Goal: Find specific page/section: Find specific page/section

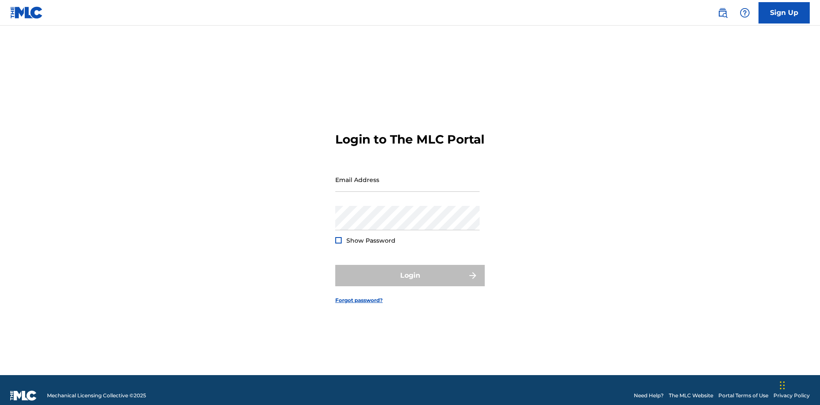
scroll to position [11, 0]
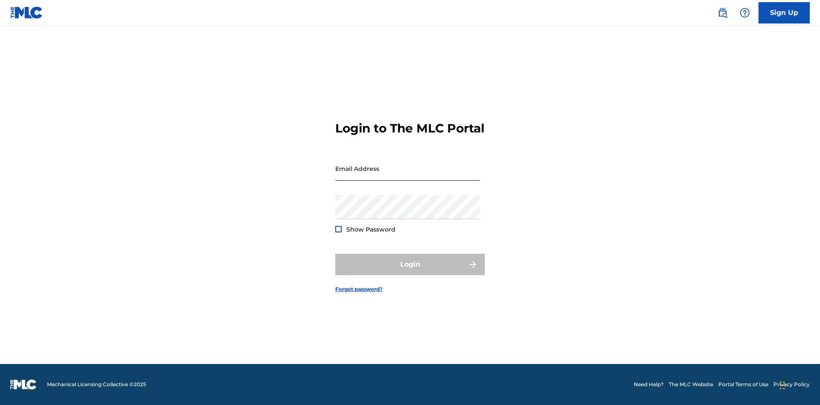
click at [408, 176] on input "Email Address" at bounding box center [407, 168] width 144 height 24
type input "[EMAIL_ADDRESS][DOMAIN_NAME]"
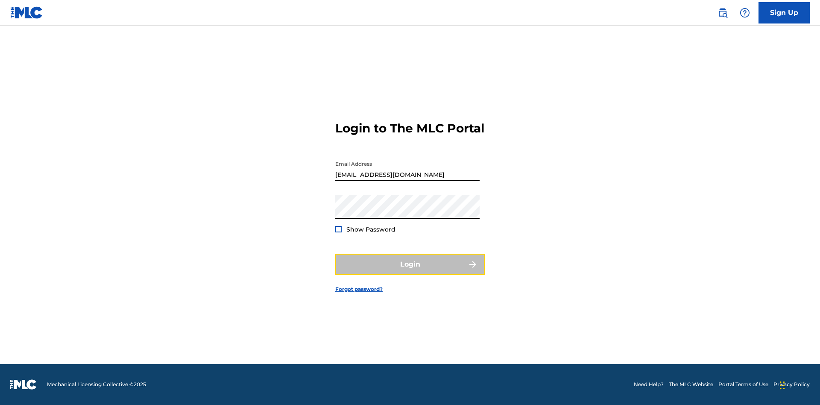
click at [410, 272] on button "Login" at bounding box center [410, 264] width 150 height 21
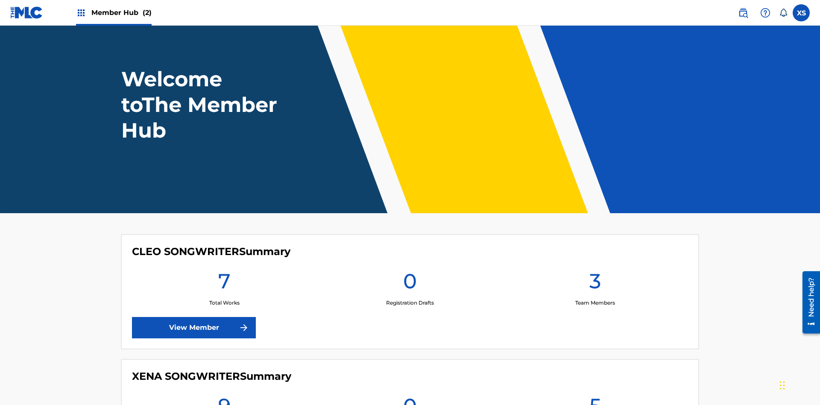
click at [121, 12] on span "Member Hub (2)" at bounding box center [121, 13] width 60 height 10
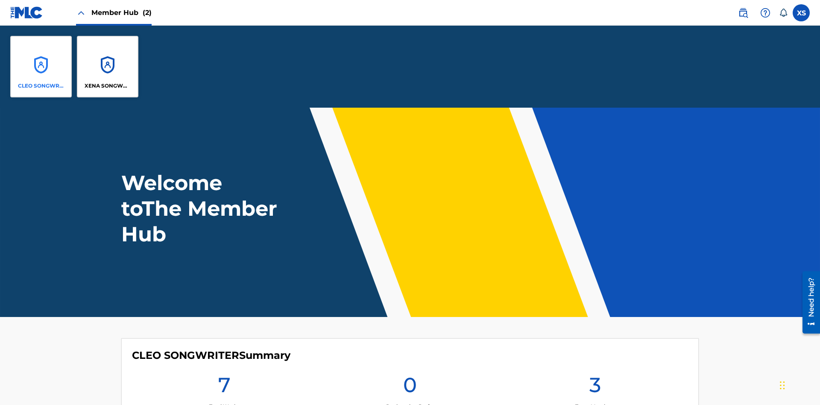
click at [41, 86] on p "CLEO SONGWRITER" at bounding box center [41, 86] width 47 height 8
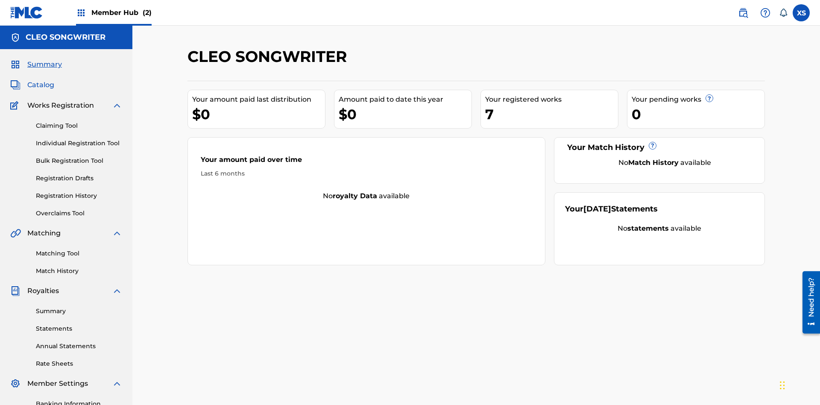
click at [41, 80] on span "Catalog" at bounding box center [40, 85] width 27 height 10
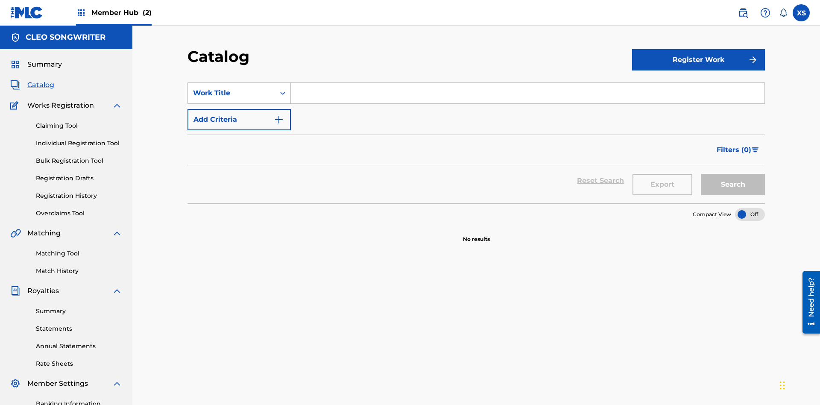
scroll to position [34, 0]
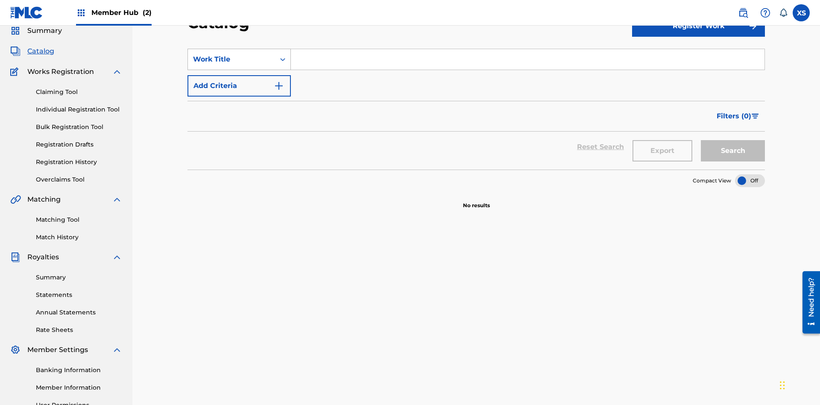
click at [232, 59] on div "Work Title" at bounding box center [231, 59] width 77 height 10
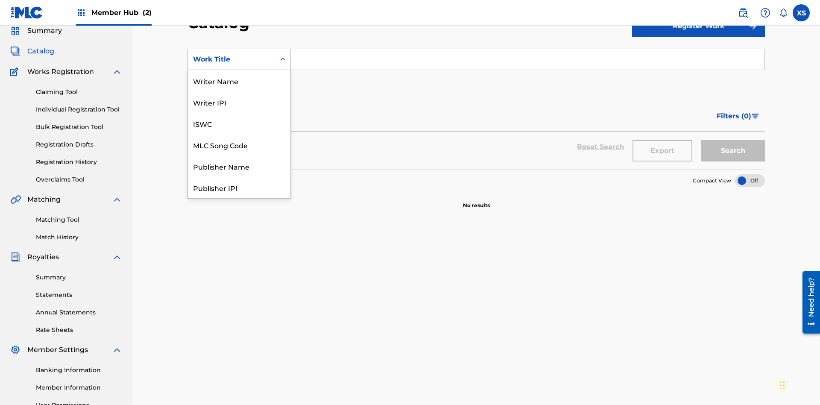
scroll to position [128, 0]
click at [239, 188] on div "Work Title" at bounding box center [239, 187] width 103 height 21
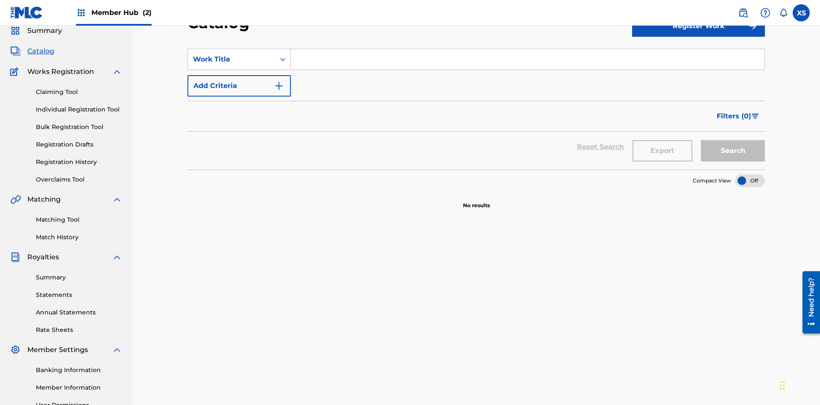
click at [528, 62] on input "Search Form" at bounding box center [528, 59] width 474 height 21
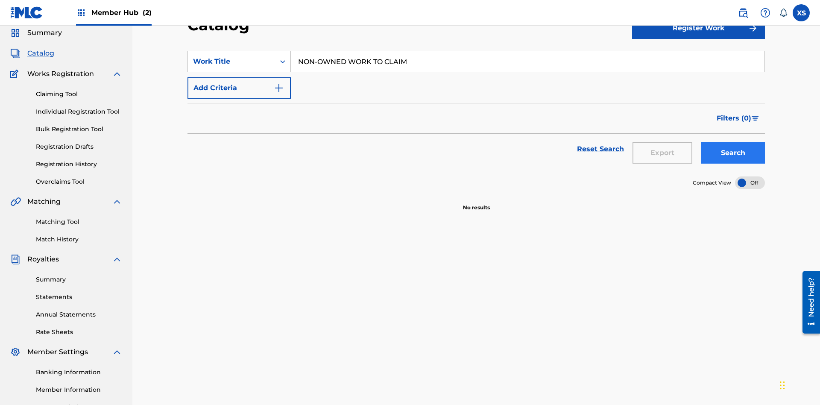
type input "NON-OWNED WORK TO CLAIM"
click at [733, 142] on button "Search" at bounding box center [733, 152] width 64 height 21
